Goal: Use online tool/utility: Utilize a website feature to perform a specific function

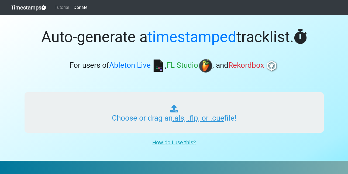
click at [164, 120] on input "Choose or drag an .als, .flp, or .cue file!" at bounding box center [175, 112] width 300 height 40
click at [164, 110] on input "Choose or drag an .als, .flp, or .cue file!" at bounding box center [175, 112] width 300 height 40
type input "C:\fakepath\mixtape shit.flp"
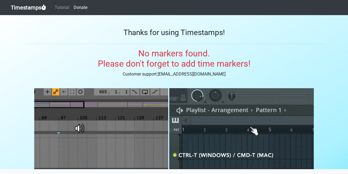
scroll to position [27, 0]
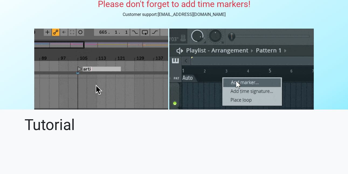
scroll to position [0, 0]
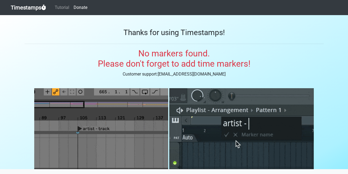
click at [39, 5] on link "Timestamps" at bounding box center [28, 7] width 35 height 11
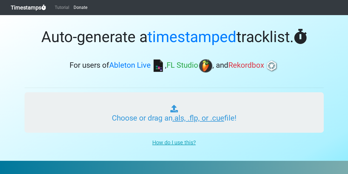
click at [180, 115] on input "Choose or drag an .als, .flp, or .cue file!" at bounding box center [175, 112] width 300 height 40
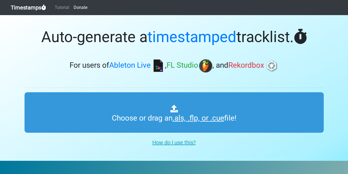
type input "C:\fakepath\mixtape shit.flp"
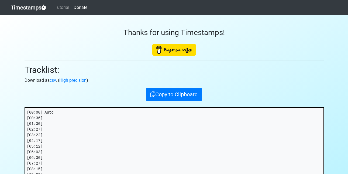
scroll to position [81, 0]
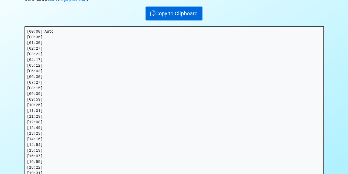
click at [155, 15] on button "Copy to Clipboard" at bounding box center [174, 13] width 56 height 13
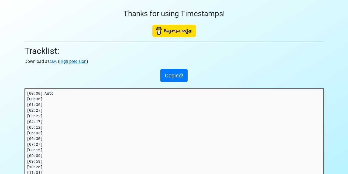
scroll to position [0, 0]
